Goal: Book appointment/travel/reservation

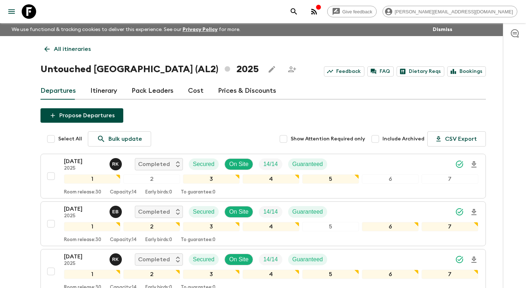
click at [69, 46] on p "All itineraries" at bounding box center [72, 49] width 37 height 9
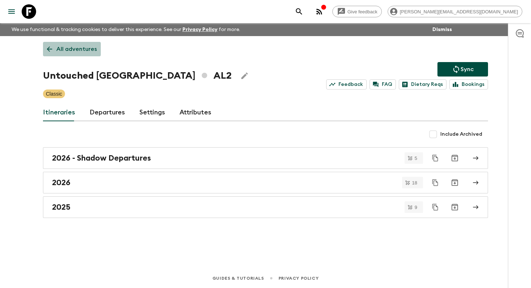
click at [74, 49] on p "All adventures" at bounding box center [76, 49] width 40 height 9
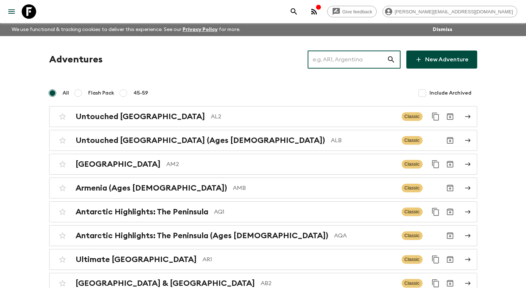
click at [346, 62] on input "text" at bounding box center [346, 59] width 79 height 20
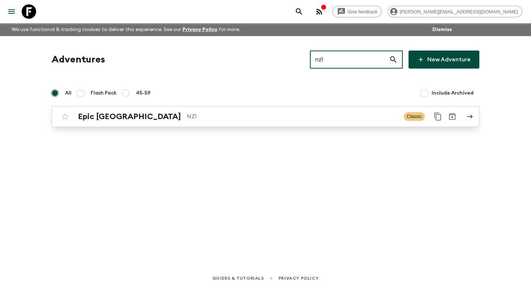
type input "nz1"
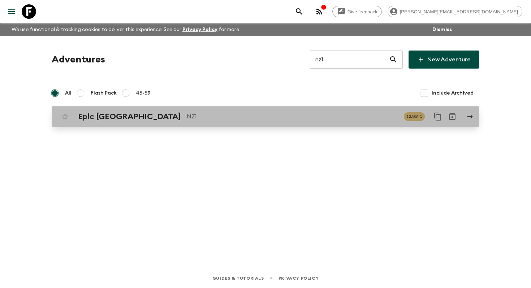
click at [332, 115] on p "NZ1" at bounding box center [292, 116] width 211 height 9
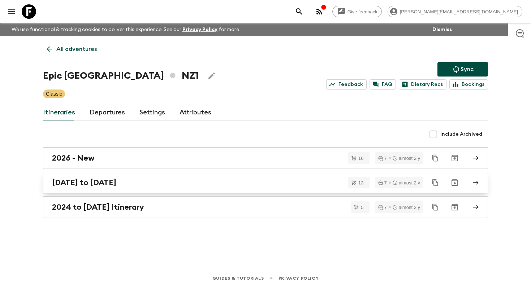
click at [209, 189] on link "[DATE] to [DATE]" at bounding box center [265, 183] width 445 height 22
